Goal: Obtain resource: Download file/media

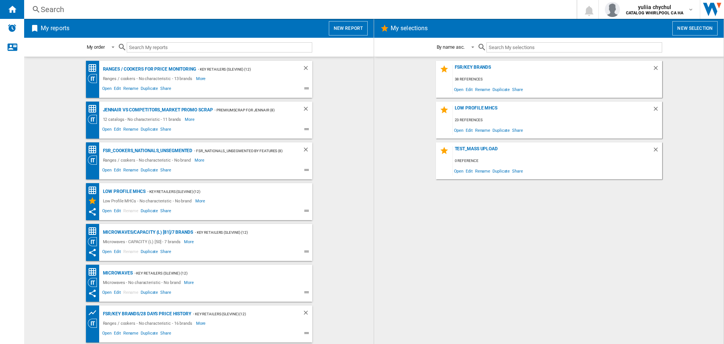
click at [363, 29] on button "New report" at bounding box center [348, 28] width 39 height 14
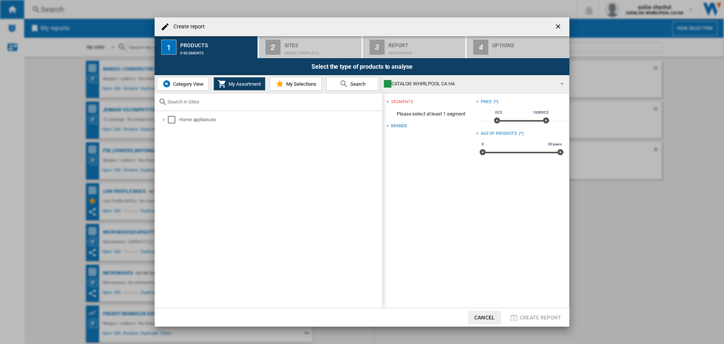
click at [191, 83] on span "Category View" at bounding box center [187, 84] width 32 height 6
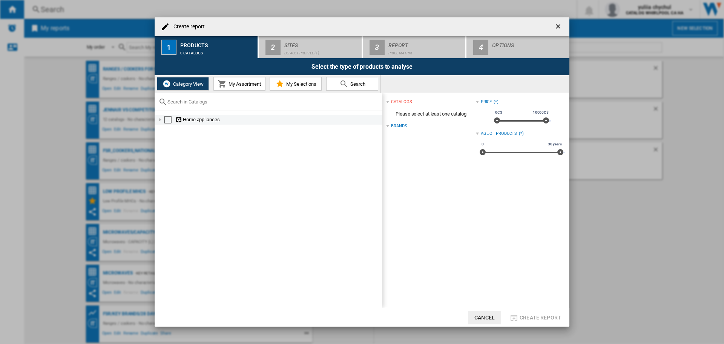
click at [160, 120] on div at bounding box center [161, 120] width 8 height 8
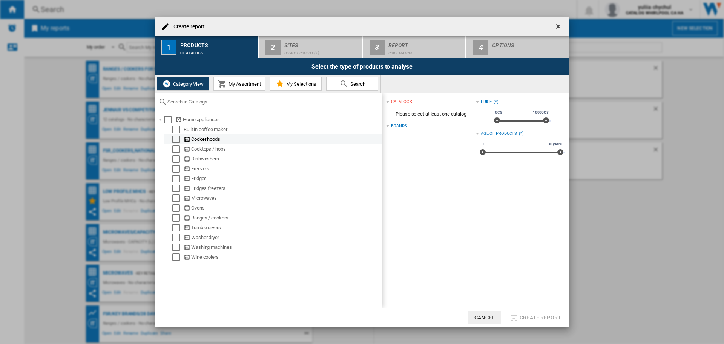
click at [176, 140] on div "Select" at bounding box center [176, 139] width 8 height 8
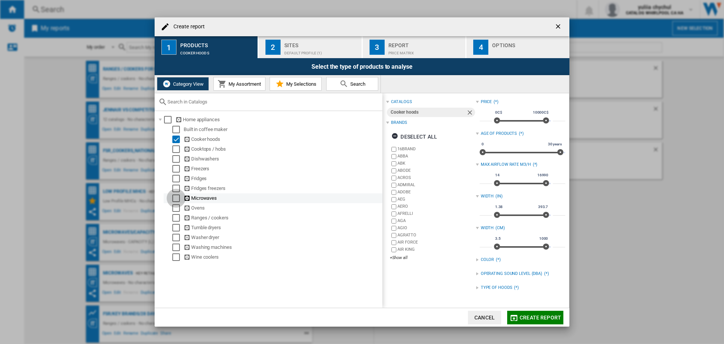
click at [175, 199] on div "Select" at bounding box center [176, 198] width 8 height 8
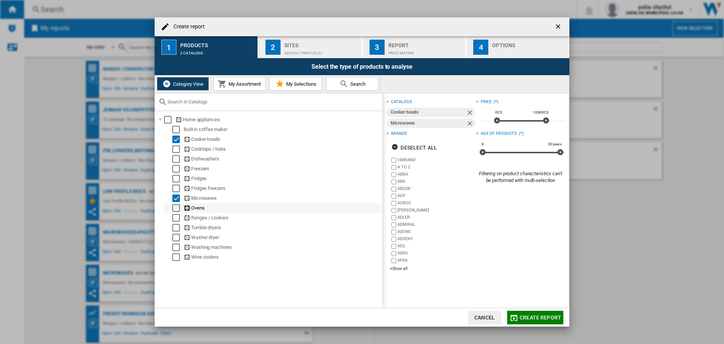
click at [177, 208] on div "Select" at bounding box center [176, 208] width 8 height 8
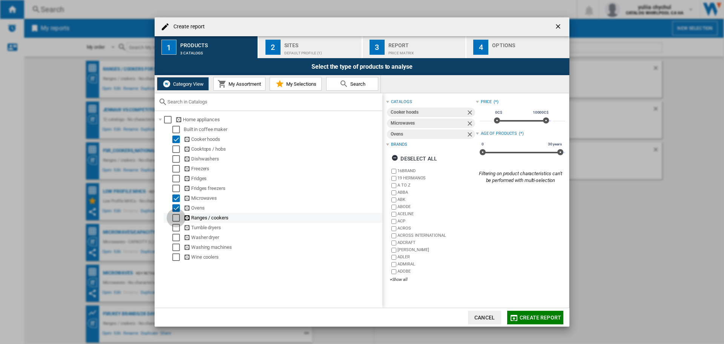
click at [176, 215] on div "Select" at bounding box center [176, 218] width 8 height 8
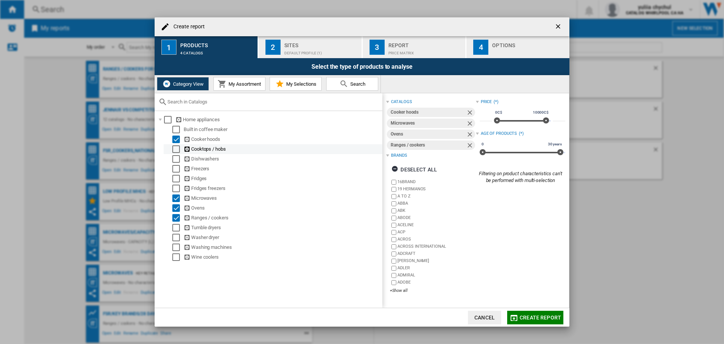
click at [177, 148] on div "Select" at bounding box center [176, 149] width 8 height 8
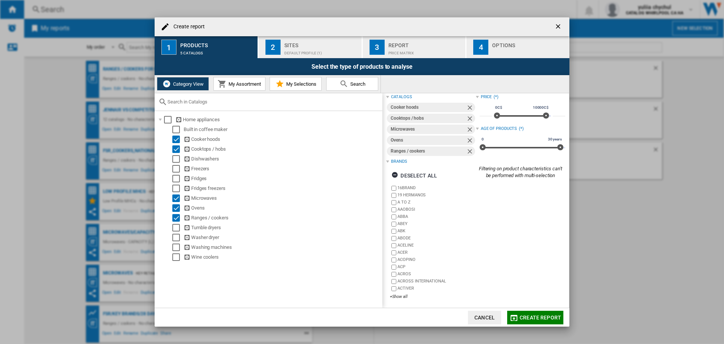
scroll to position [5, 0]
click at [296, 46] on div "Sites" at bounding box center [321, 43] width 74 height 8
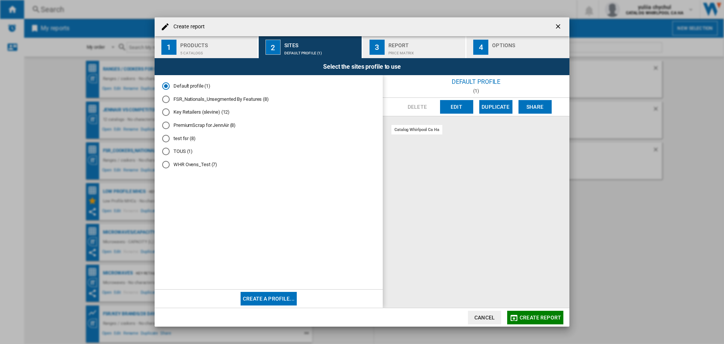
click at [167, 97] on div "FSR_Nationals_Unsegmented By Features (8)" at bounding box center [166, 99] width 8 height 8
click at [170, 110] on md-radio-button "Key Retailers (slevine) (12)" at bounding box center [268, 112] width 213 height 7
click at [183, 100] on md-radio-button "FSR_Nationals_Unsegmented By Features (8)" at bounding box center [268, 98] width 213 height 7
click at [174, 112] on md-radio-button "Key Retailers (slevine) (12)" at bounding box center [268, 112] width 213 height 7
click at [428, 46] on div "Report" at bounding box center [425, 43] width 74 height 8
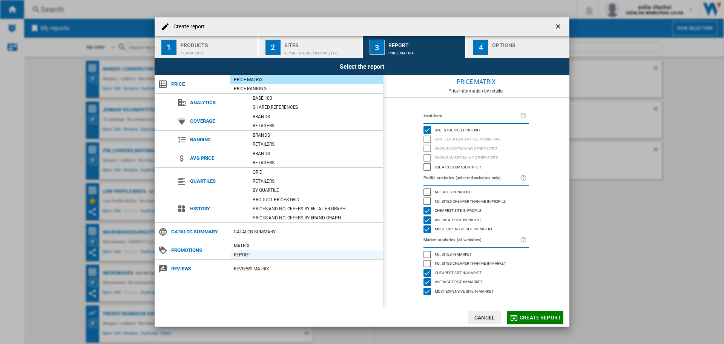
click at [239, 255] on div "Report" at bounding box center [306, 255] width 153 height 8
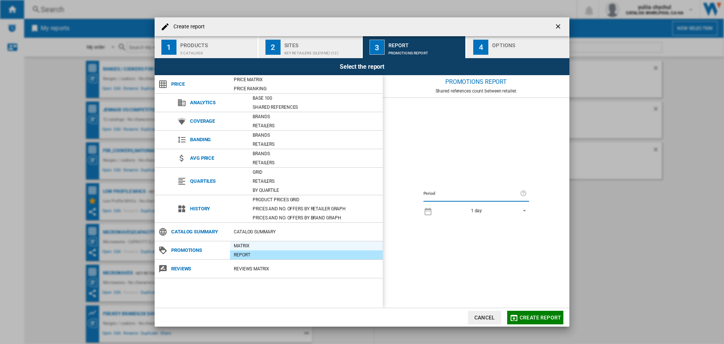
click at [237, 245] on div "Matrix" at bounding box center [306, 246] width 153 height 8
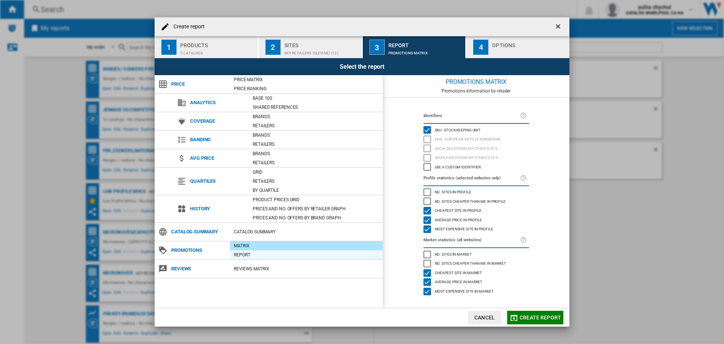
click at [237, 255] on div "Report" at bounding box center [306, 255] width 153 height 8
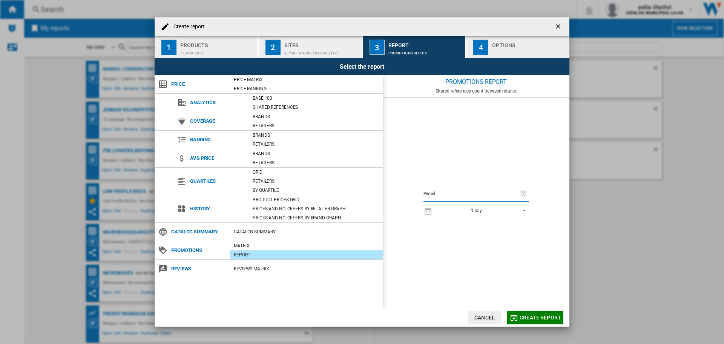
click at [506, 41] on div "Options" at bounding box center [529, 43] width 74 height 8
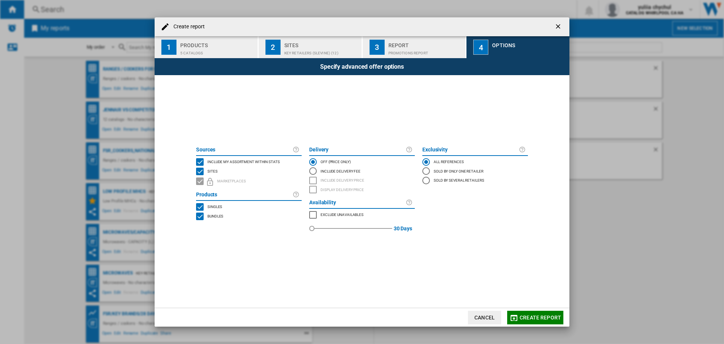
click at [200, 216] on div "BUNDLES" at bounding box center [200, 216] width 8 height 8
click at [543, 318] on span "Create report" at bounding box center [540, 317] width 41 height 6
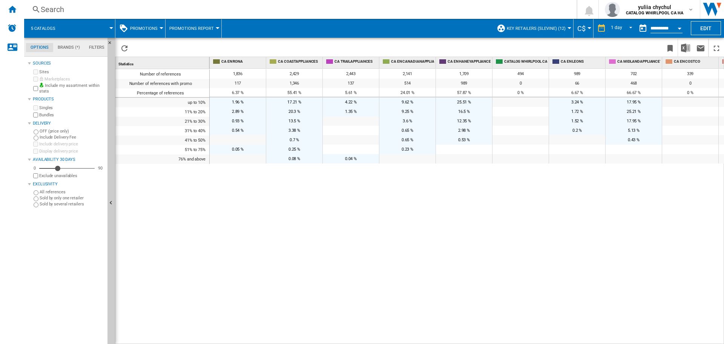
click at [211, 28] on button "Promotions Report" at bounding box center [193, 28] width 48 height 19
click at [206, 61] on span "Promotions Report" at bounding box center [194, 64] width 49 height 7
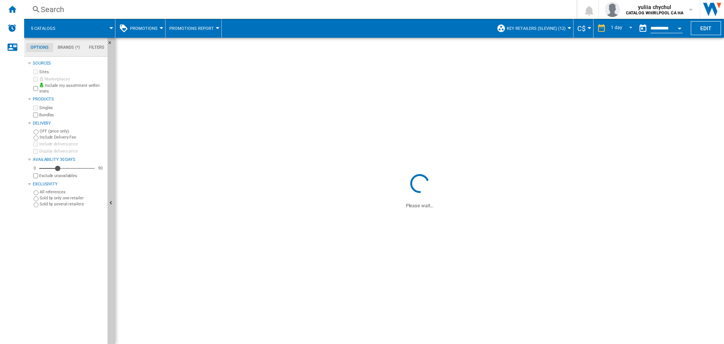
click at [140, 26] on span "Promotions" at bounding box center [144, 28] width 28 height 5
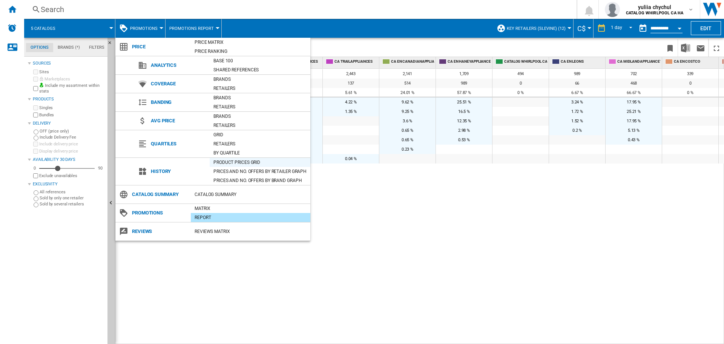
click at [226, 164] on div "Product prices grid" at bounding box center [260, 162] width 101 height 8
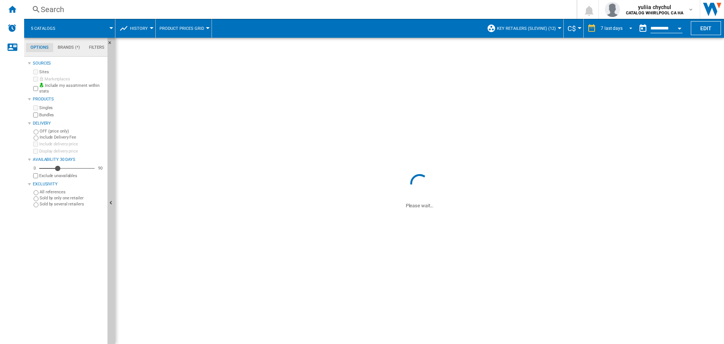
click at [626, 30] on span "REPORTS.WIZARD.STEPS.REPORT.STEPS.REPORT_OPTIONS.PERIOD: 7 last days" at bounding box center [628, 27] width 9 height 7
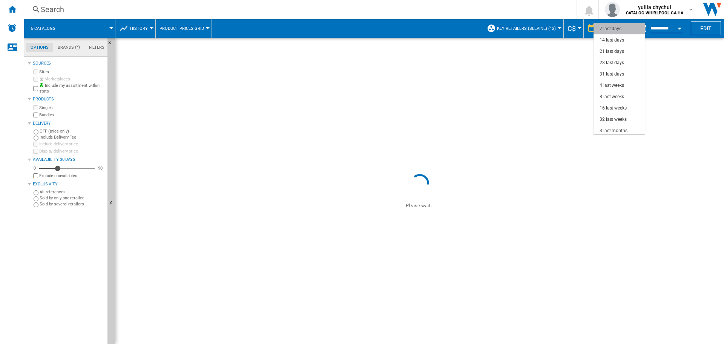
click at [626, 30] on md-option "7 last days" at bounding box center [619, 28] width 51 height 11
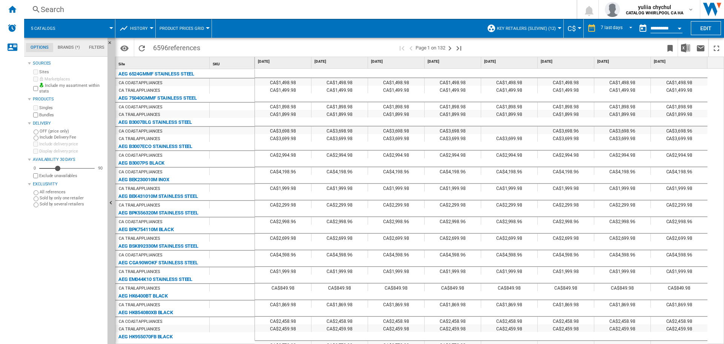
click at [134, 25] on button "History" at bounding box center [140, 28] width 21 height 19
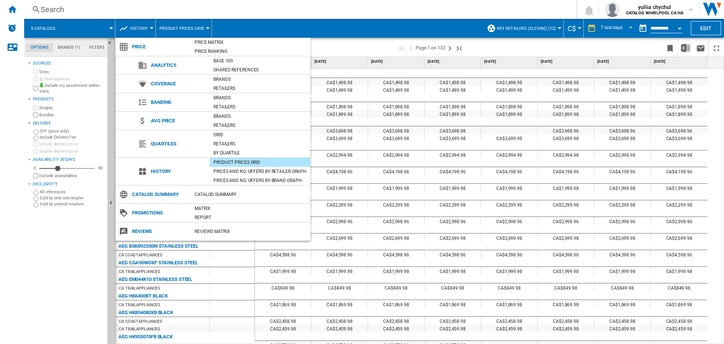
click at [182, 25] on md-backdrop at bounding box center [362, 172] width 724 height 344
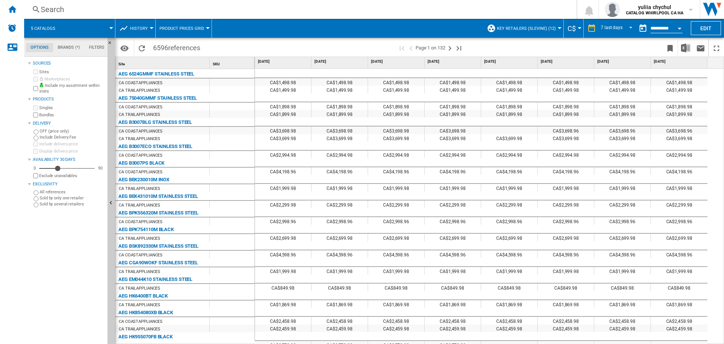
click at [182, 26] on span "Product prices grid" at bounding box center [182, 28] width 45 height 5
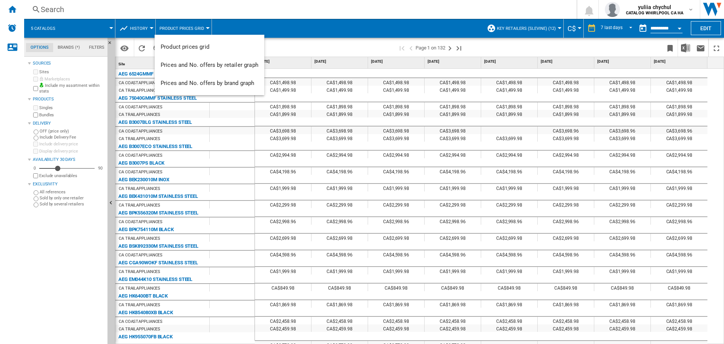
click at [182, 26] on md-backdrop at bounding box center [362, 172] width 724 height 344
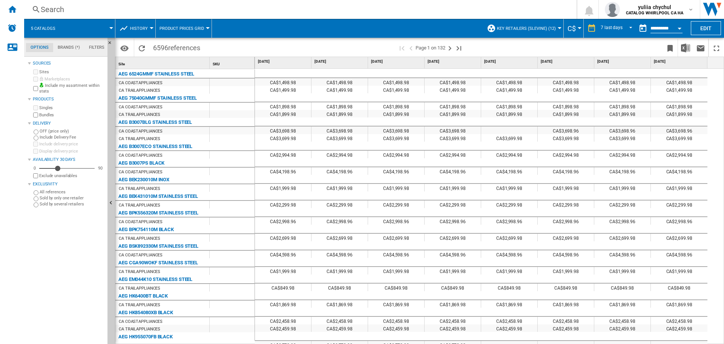
click at [126, 27] on ng-md-icon at bounding box center [123, 28] width 9 height 9
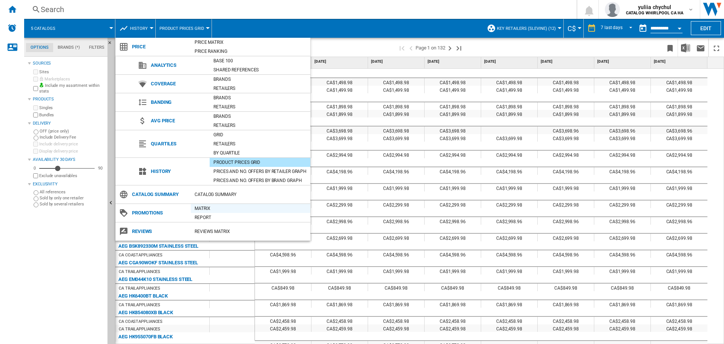
click at [206, 207] on div "Matrix" at bounding box center [251, 208] width 120 height 8
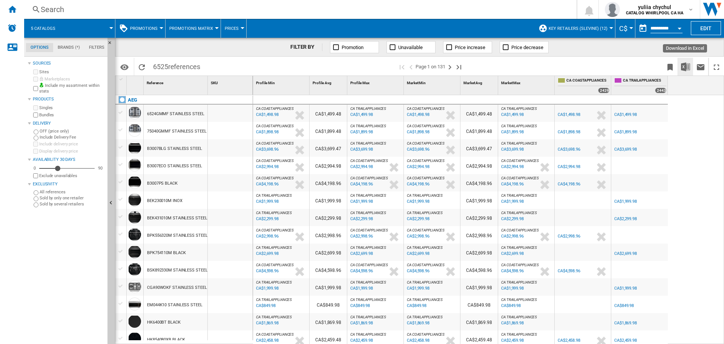
click at [686, 67] on img "Download in Excel" at bounding box center [685, 66] width 9 height 9
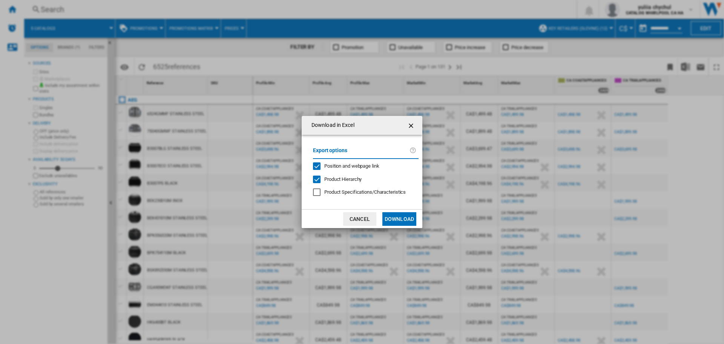
click at [317, 166] on div "Position and webpage link" at bounding box center [317, 166] width 8 height 8
click at [404, 216] on button "Download" at bounding box center [399, 219] width 34 height 14
